Goal: Information Seeking & Learning: Find specific fact

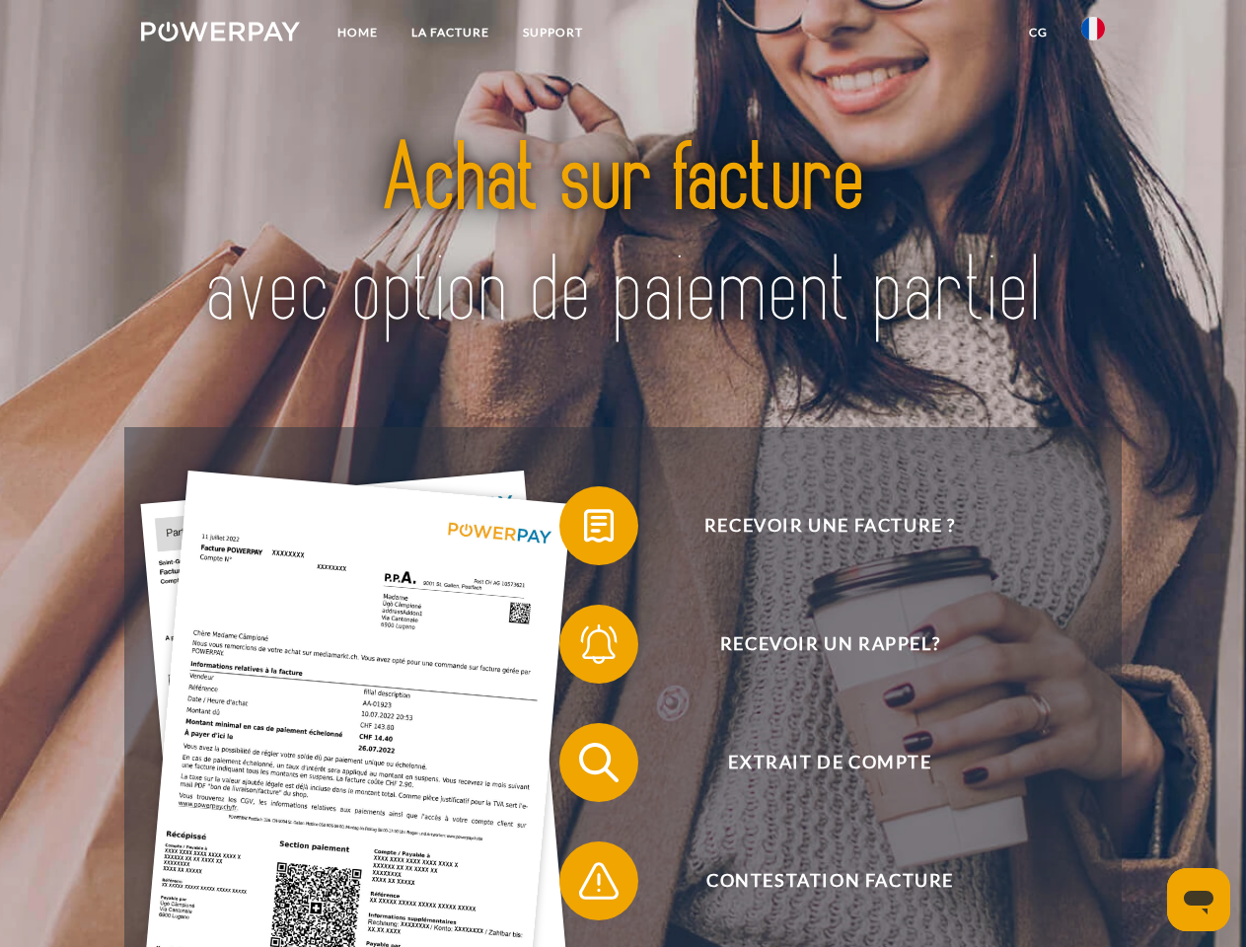
click at [220, 35] on img at bounding box center [220, 32] width 159 height 20
click at [1093, 35] on img at bounding box center [1093, 29] width 24 height 24
click at [1038, 33] on link "CG" at bounding box center [1038, 33] width 52 height 36
click at [584, 530] on span at bounding box center [569, 525] width 99 height 99
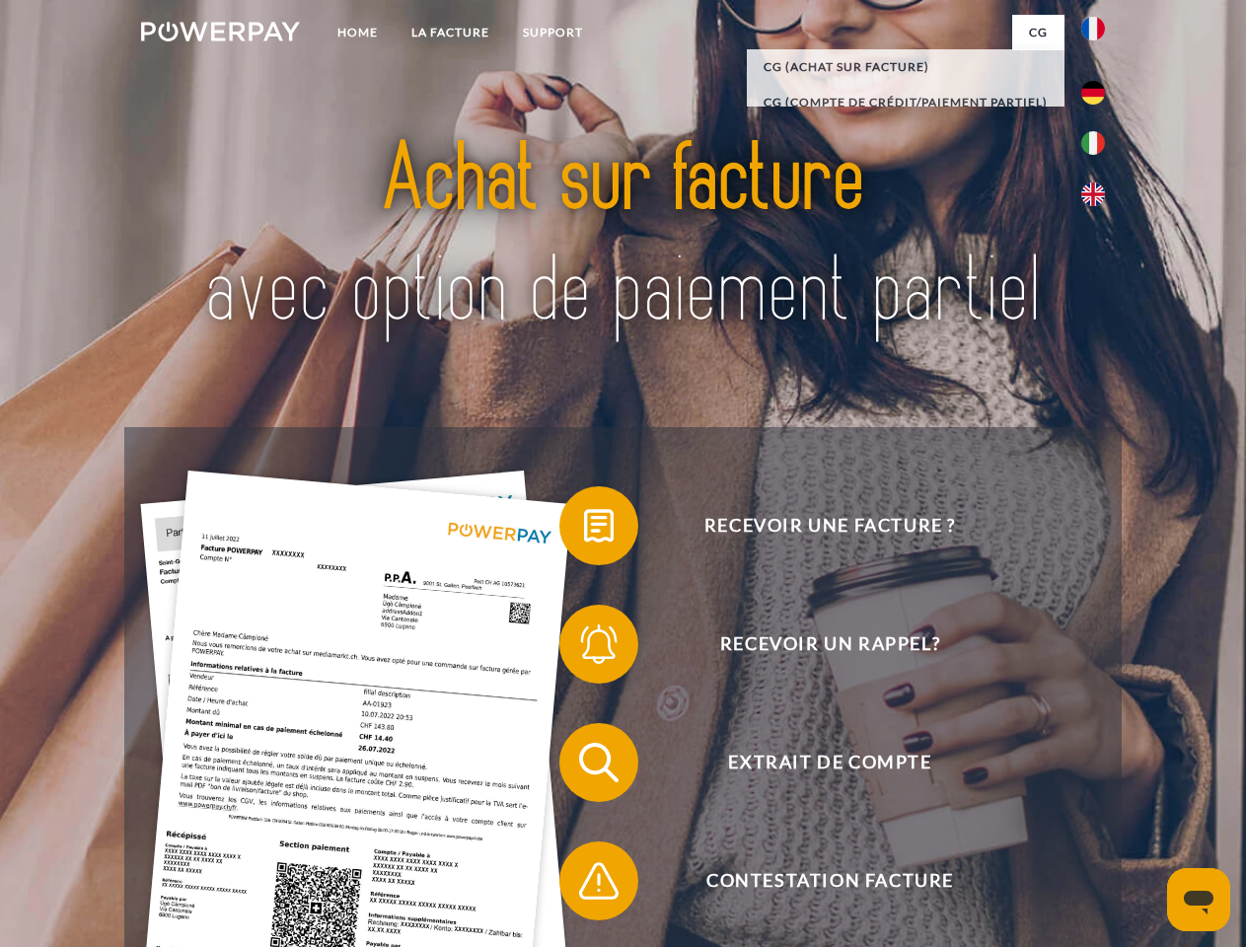
click at [584, 648] on span at bounding box center [569, 644] width 99 height 99
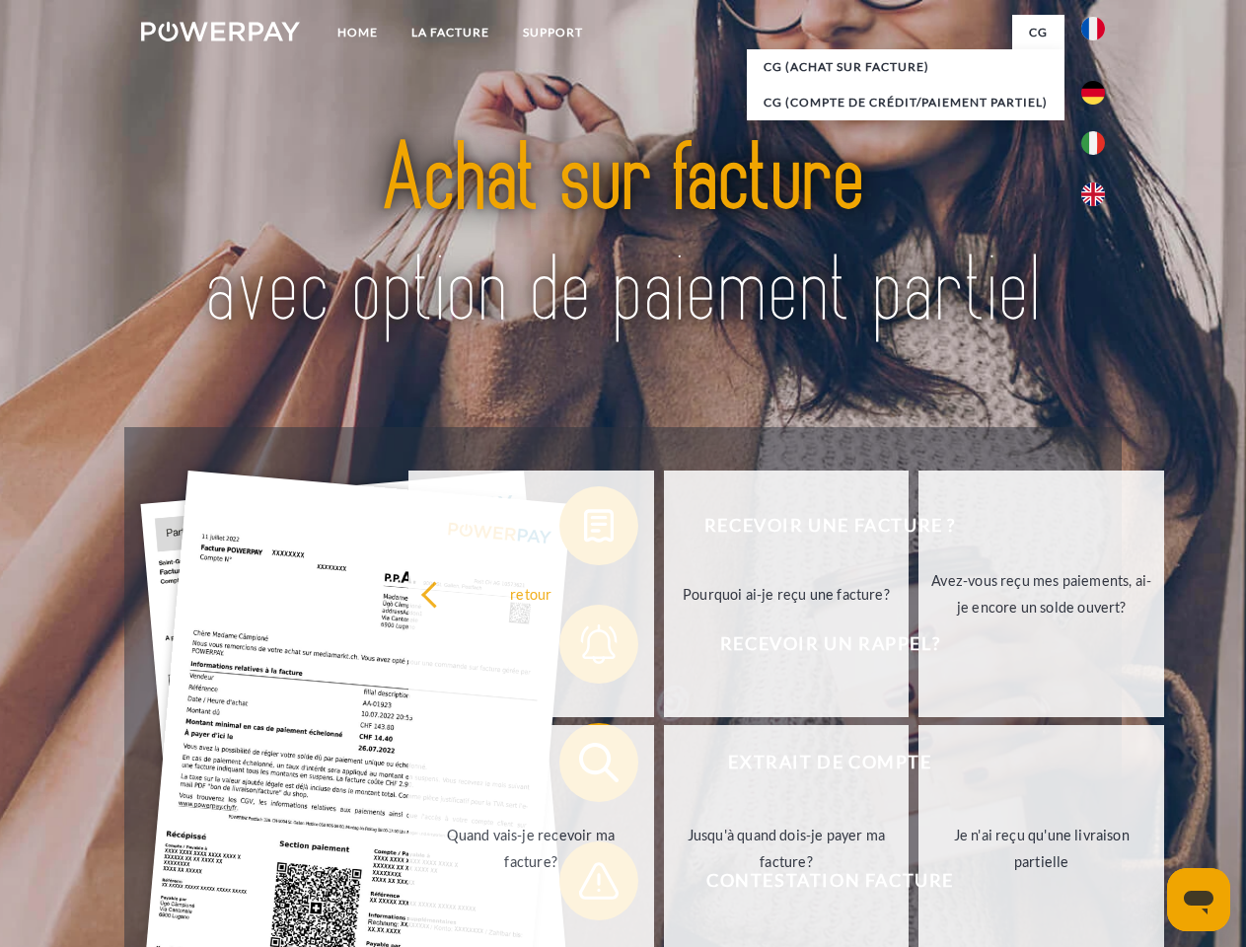
click at [664, 767] on link "Jusqu'à quand dois-je payer ma facture?" at bounding box center [787, 848] width 246 height 247
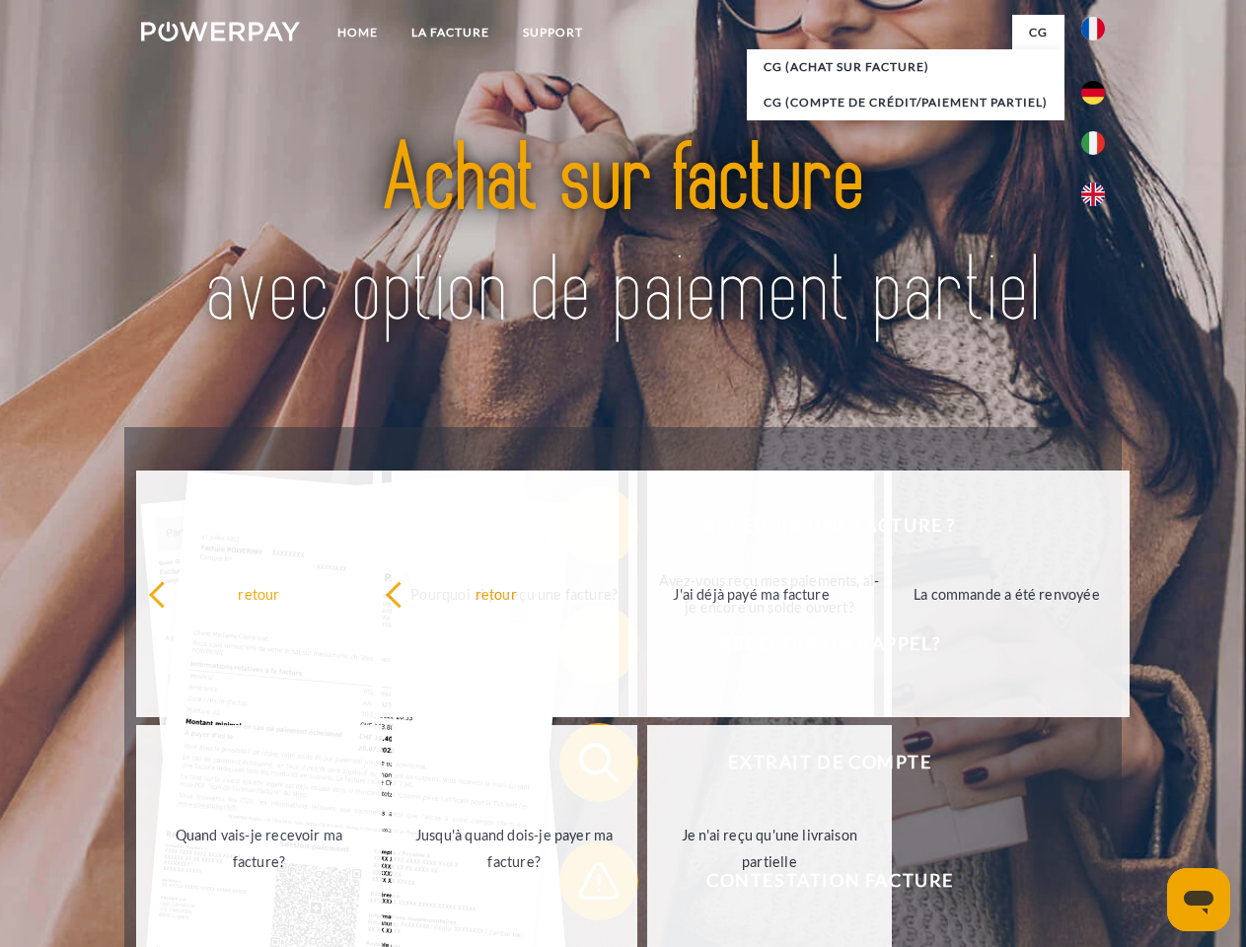
click at [584, 885] on span at bounding box center [569, 881] width 99 height 99
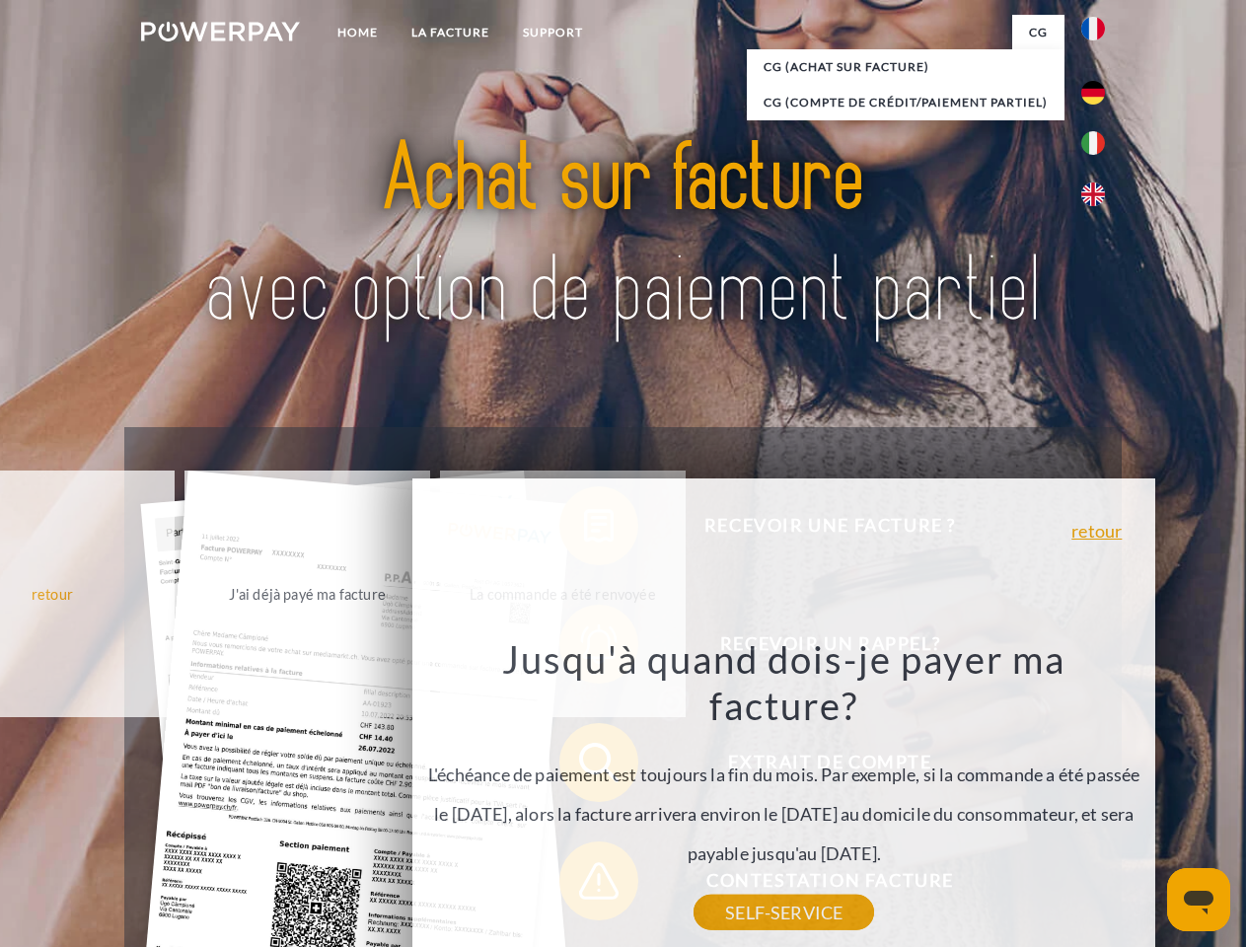
click at [1199, 900] on icon "Ouvrir la fenêtre de messagerie" at bounding box center [1199, 903] width 30 height 24
